Goal: Use online tool/utility: Utilize a website feature to perform a specific function

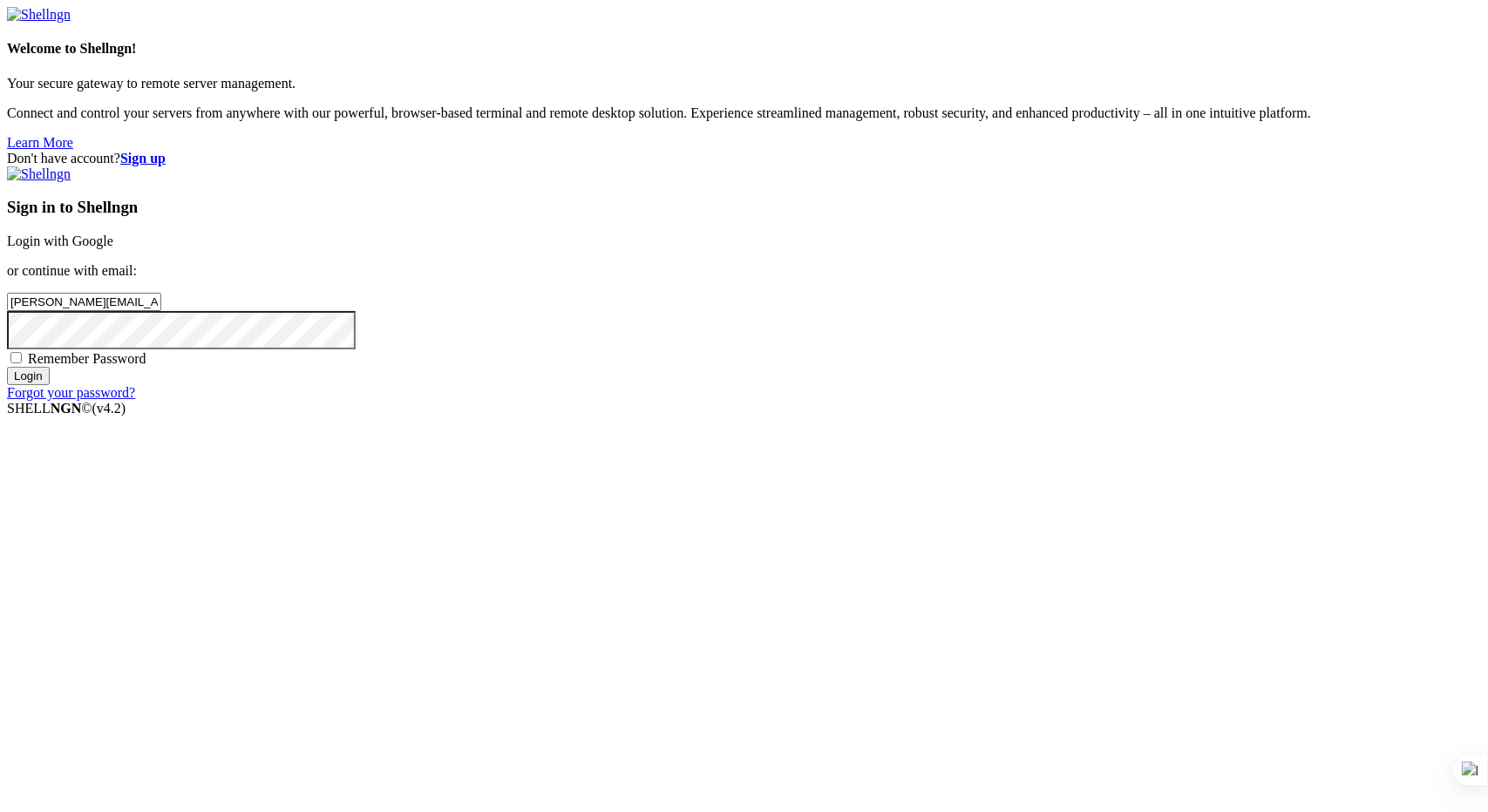
click at [50, 385] on input "Login" at bounding box center [28, 375] width 43 height 18
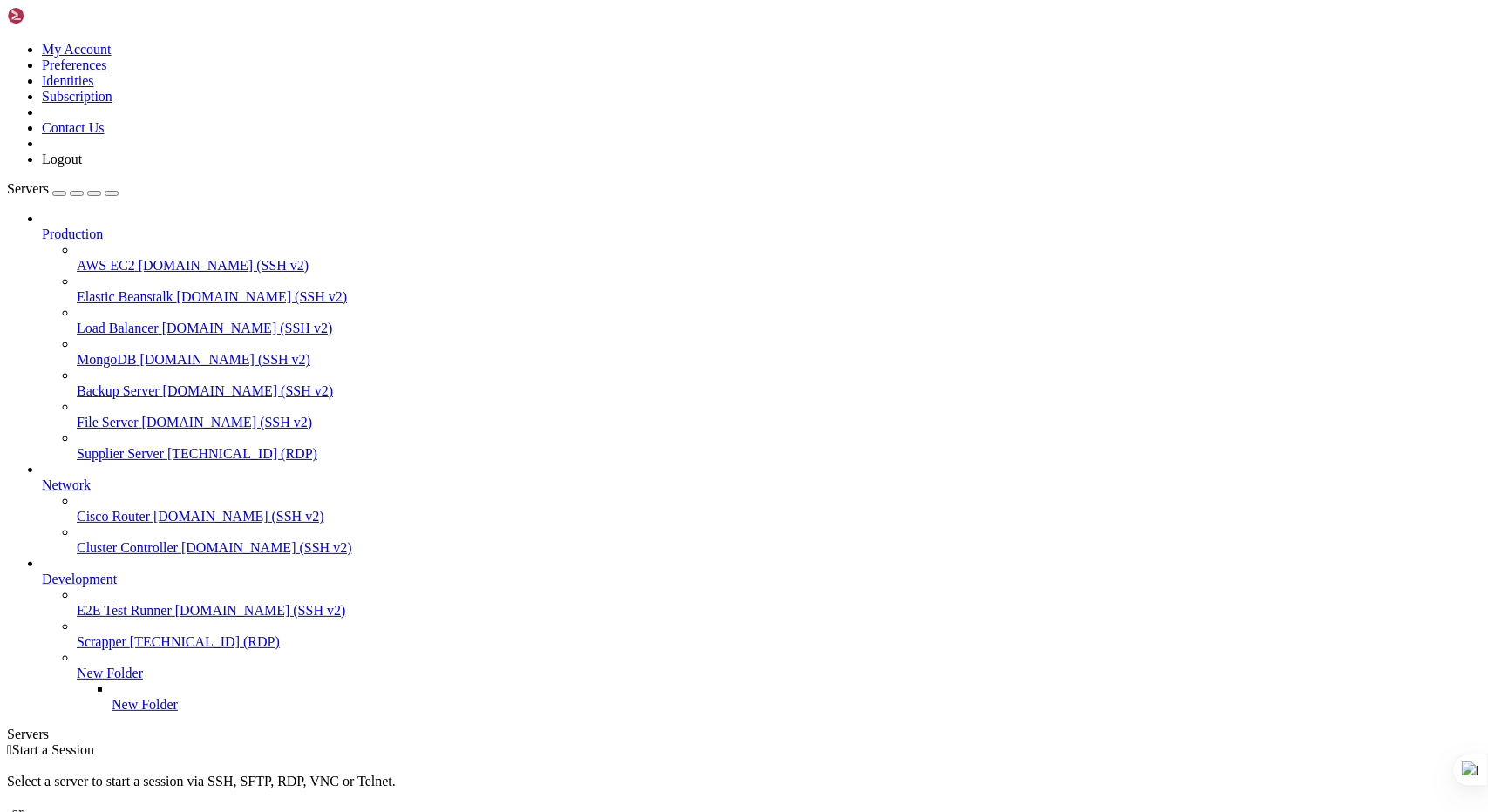
click at [168, 446] on span "[TECHNICAL_ID] (RDP)" at bounding box center [242, 453] width 150 height 15
